Goal: Obtain resource: Obtain resource

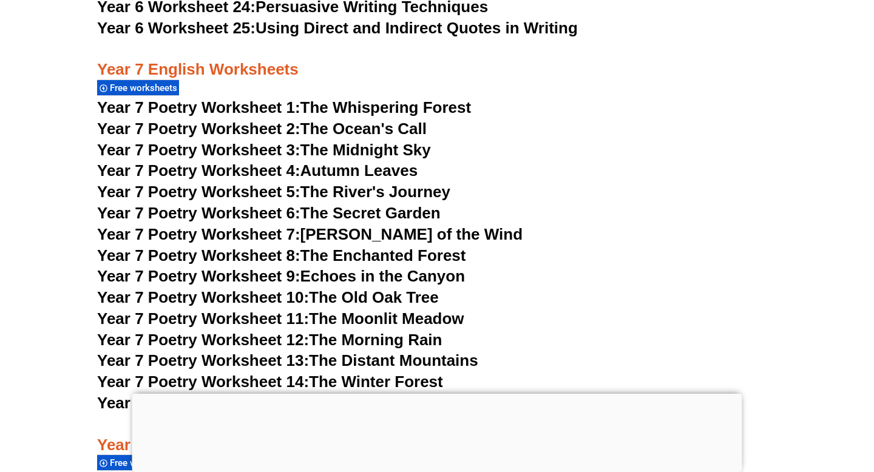
scroll to position [7631, 0]
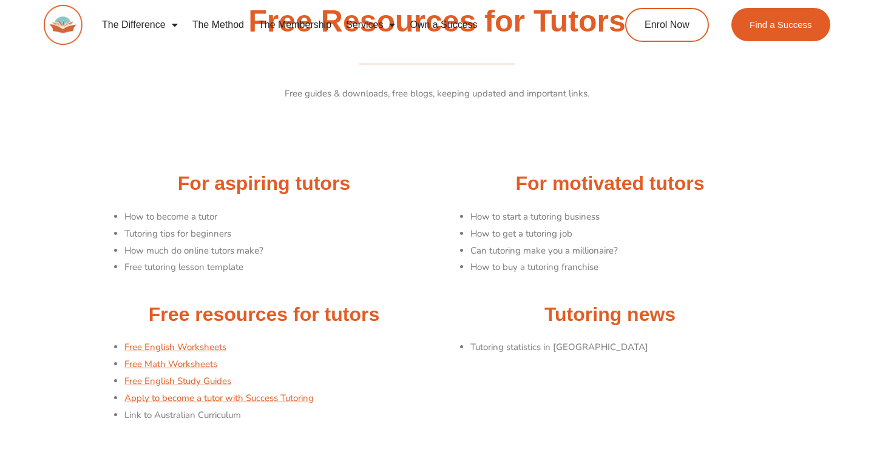
scroll to position [56, 0]
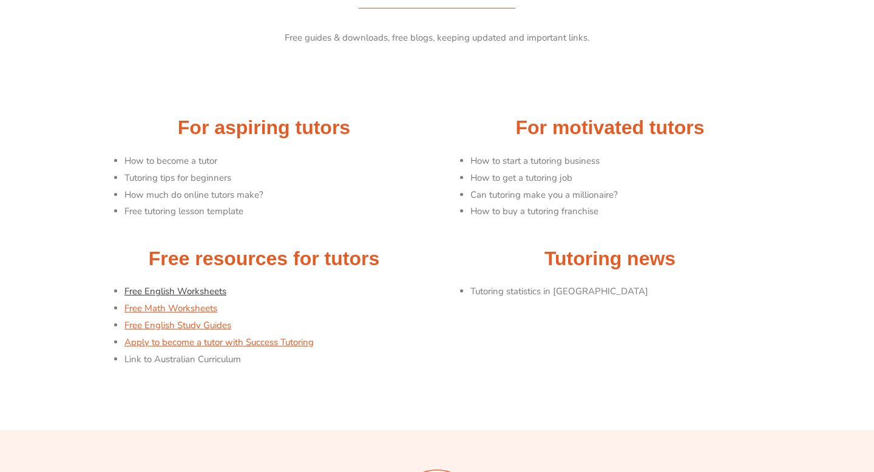
click at [187, 294] on link "Free English Worksheets" at bounding box center [175, 291] width 102 height 12
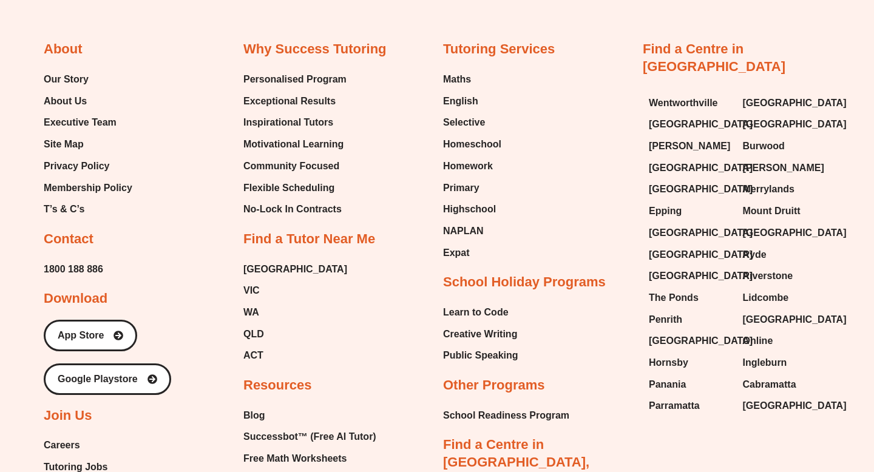
scroll to position [507, 0]
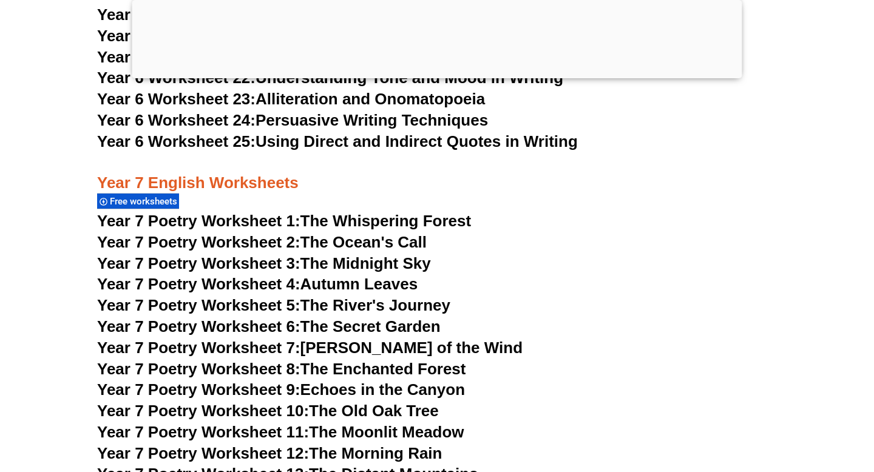
scroll to position [7614, 0]
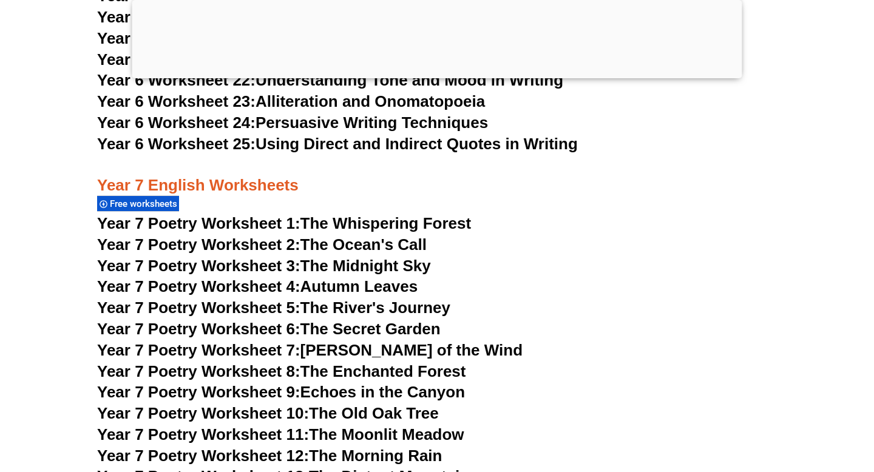
click at [141, 198] on span "Free worksheets" at bounding box center [145, 203] width 71 height 11
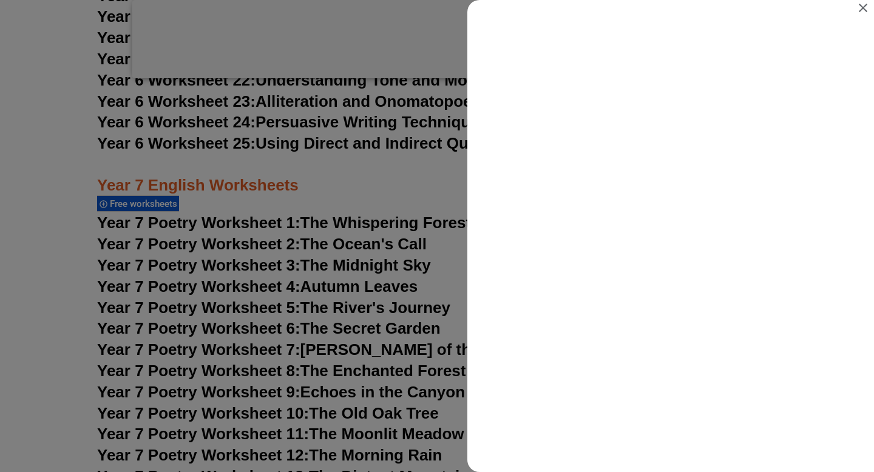
scroll to position [0, 0]
click at [856, 10] on icon "Close" at bounding box center [863, 8] width 15 height 15
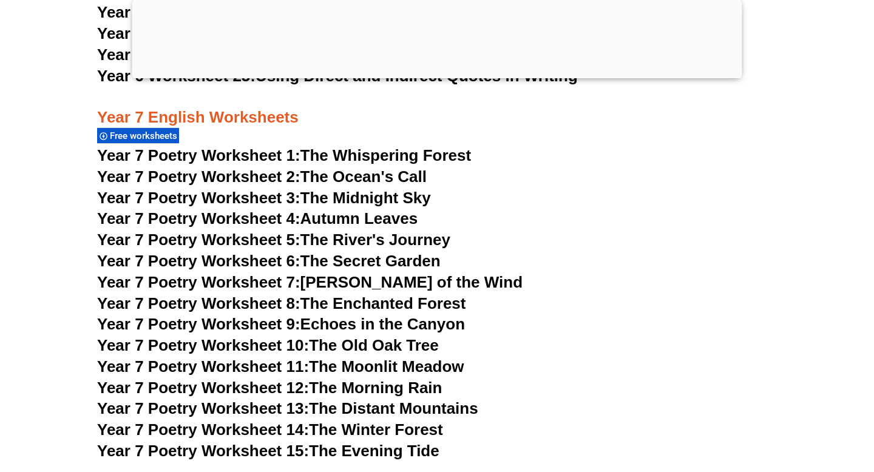
scroll to position [7656, 0]
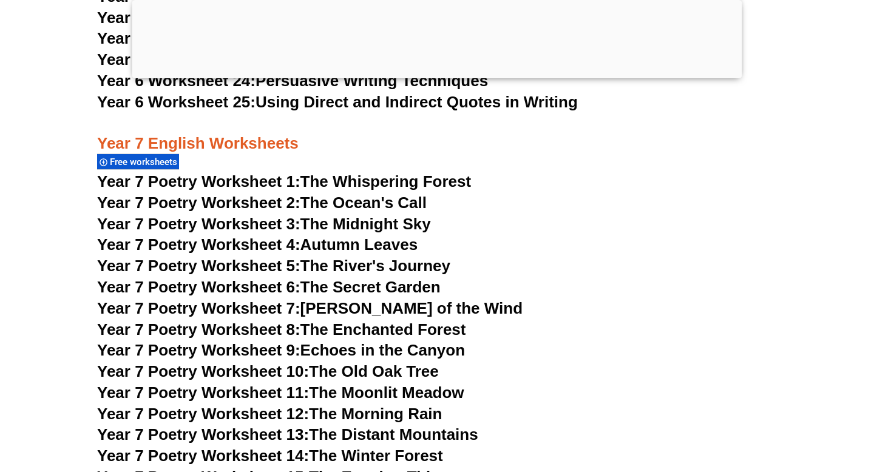
scroll to position [7655, 0]
click at [439, 75] on div at bounding box center [437, 75] width 610 height 0
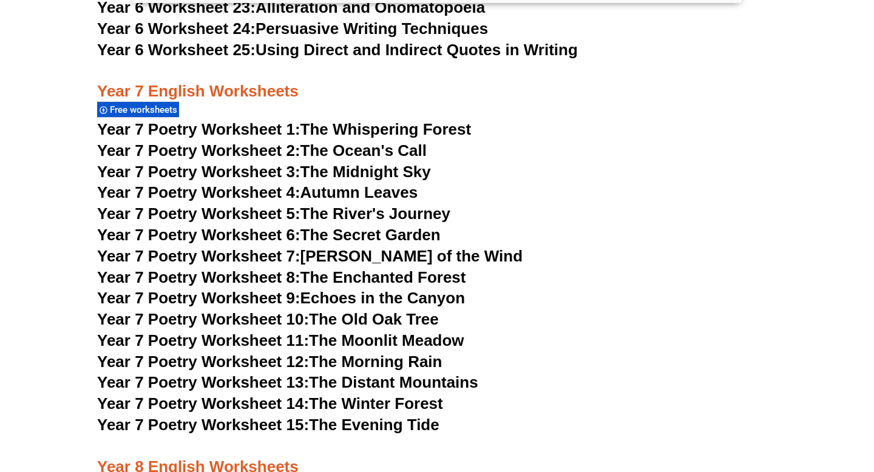
scroll to position [7631, 0]
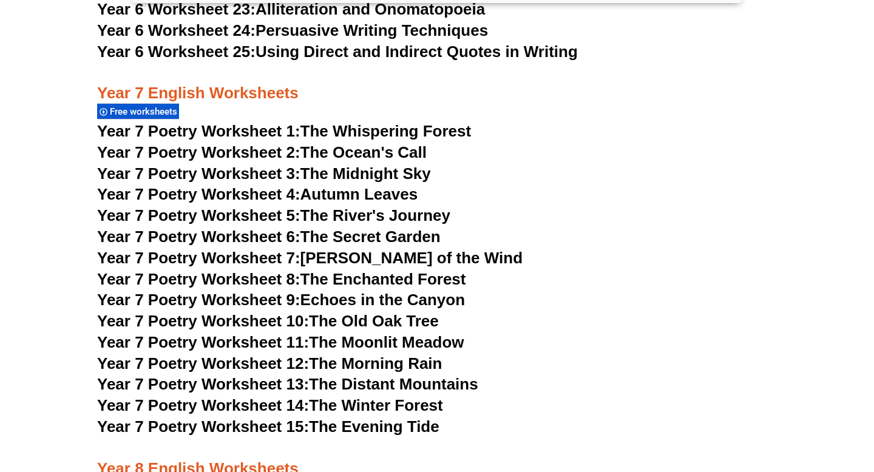
click at [285, 143] on span "Year 7 Poetry Worksheet 2:" at bounding box center [198, 152] width 203 height 18
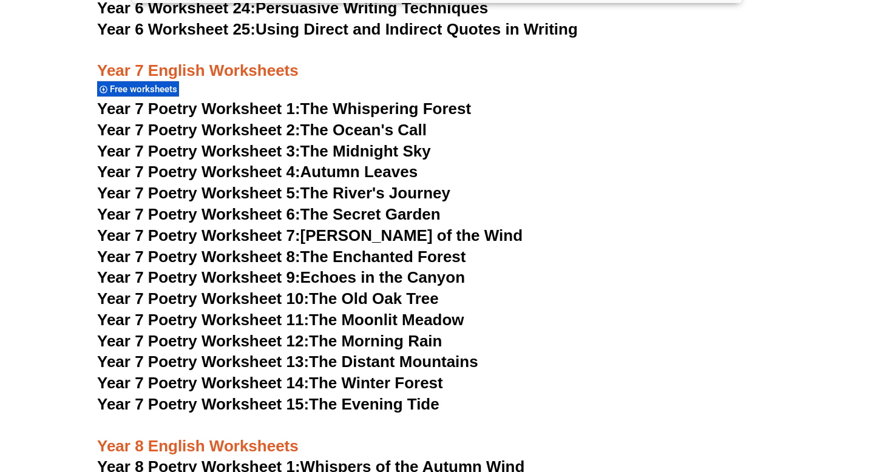
scroll to position [7638, 0]
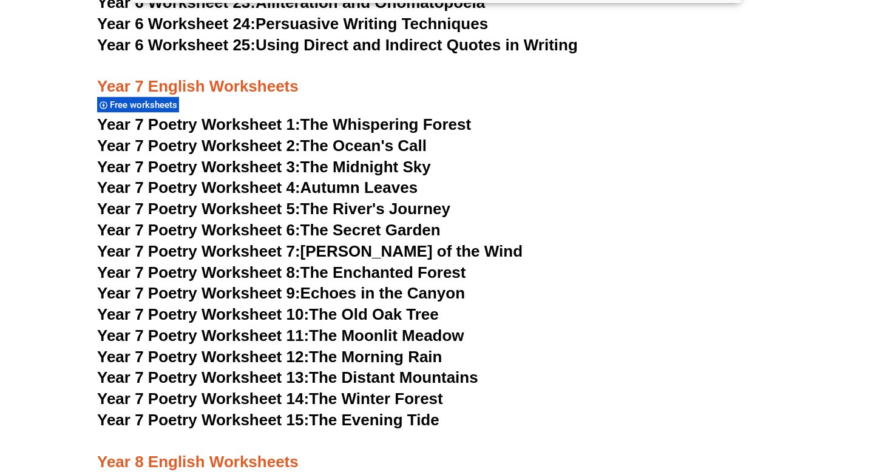
click at [272, 178] on span "Year 7 Poetry Worksheet 4:" at bounding box center [198, 187] width 203 height 18
